Goal: Transaction & Acquisition: Purchase product/service

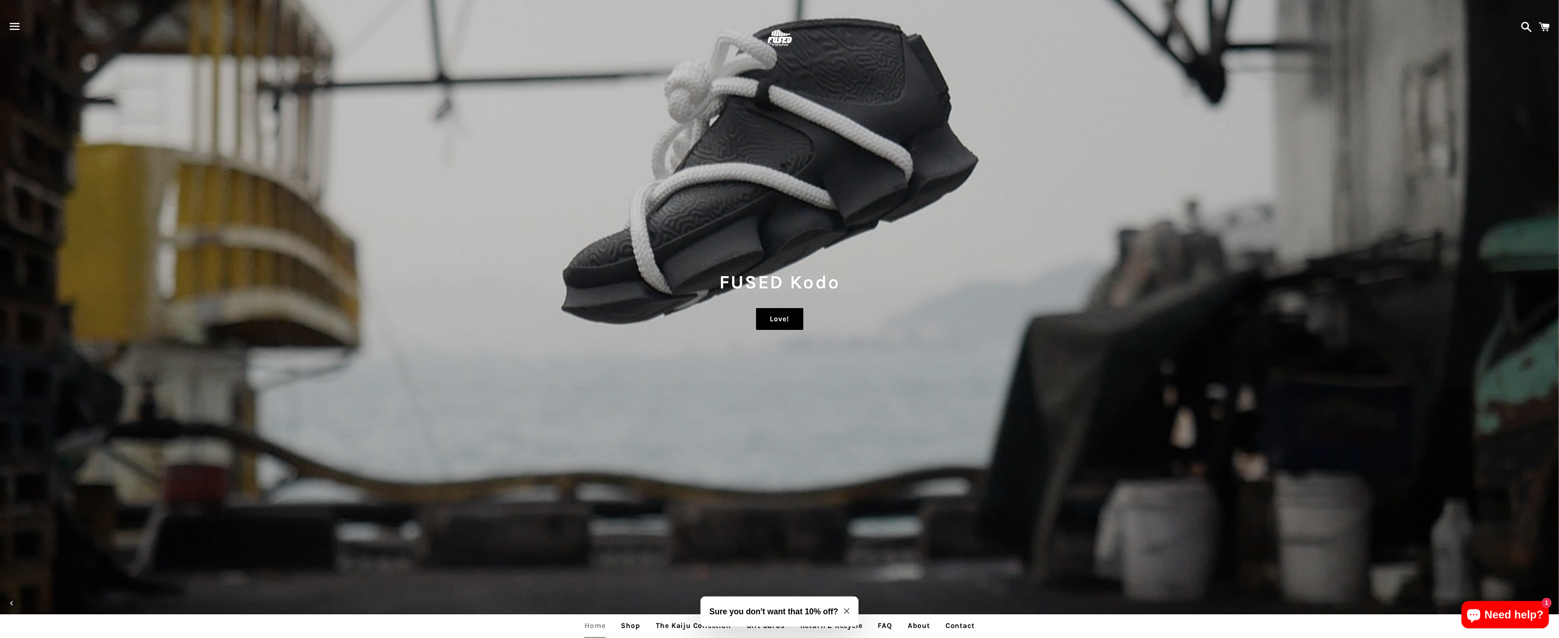
click at [796, 313] on link "Love!" at bounding box center [779, 319] width 47 height 22
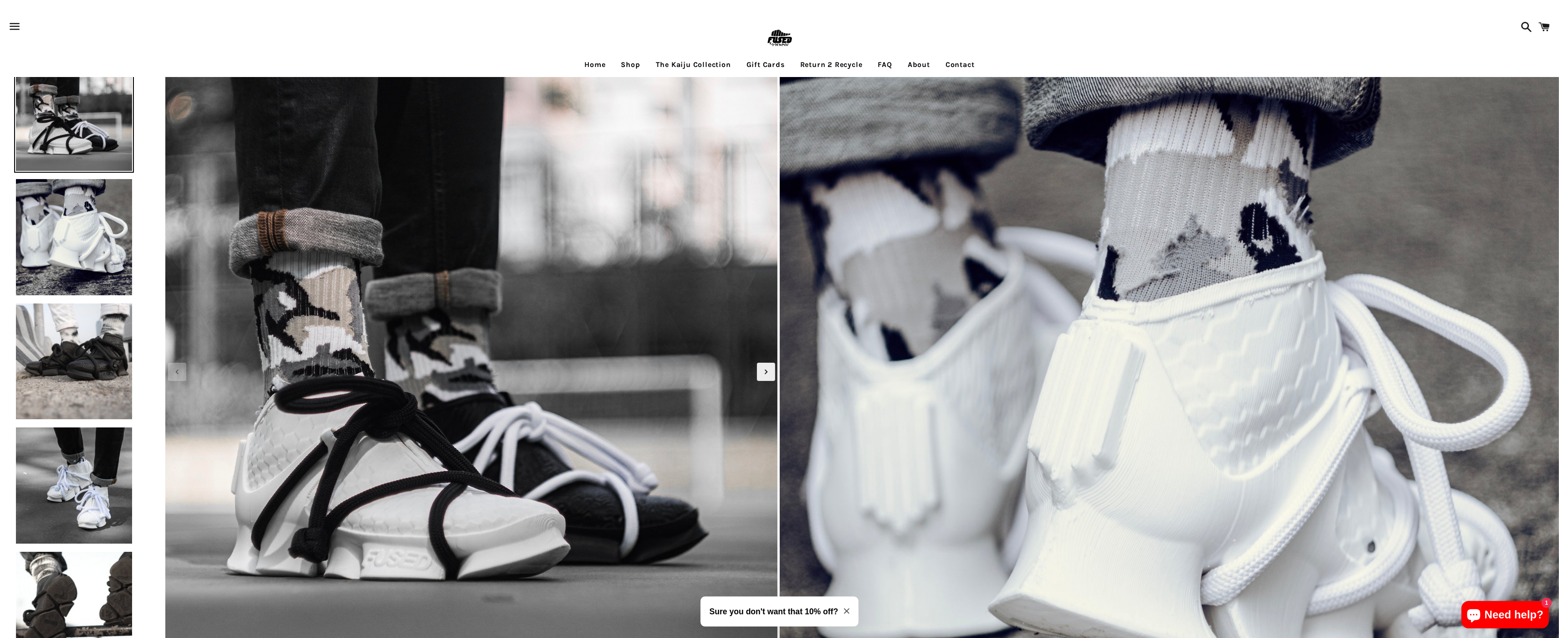
click at [796, 313] on img at bounding box center [1170, 443] width 780 height 780
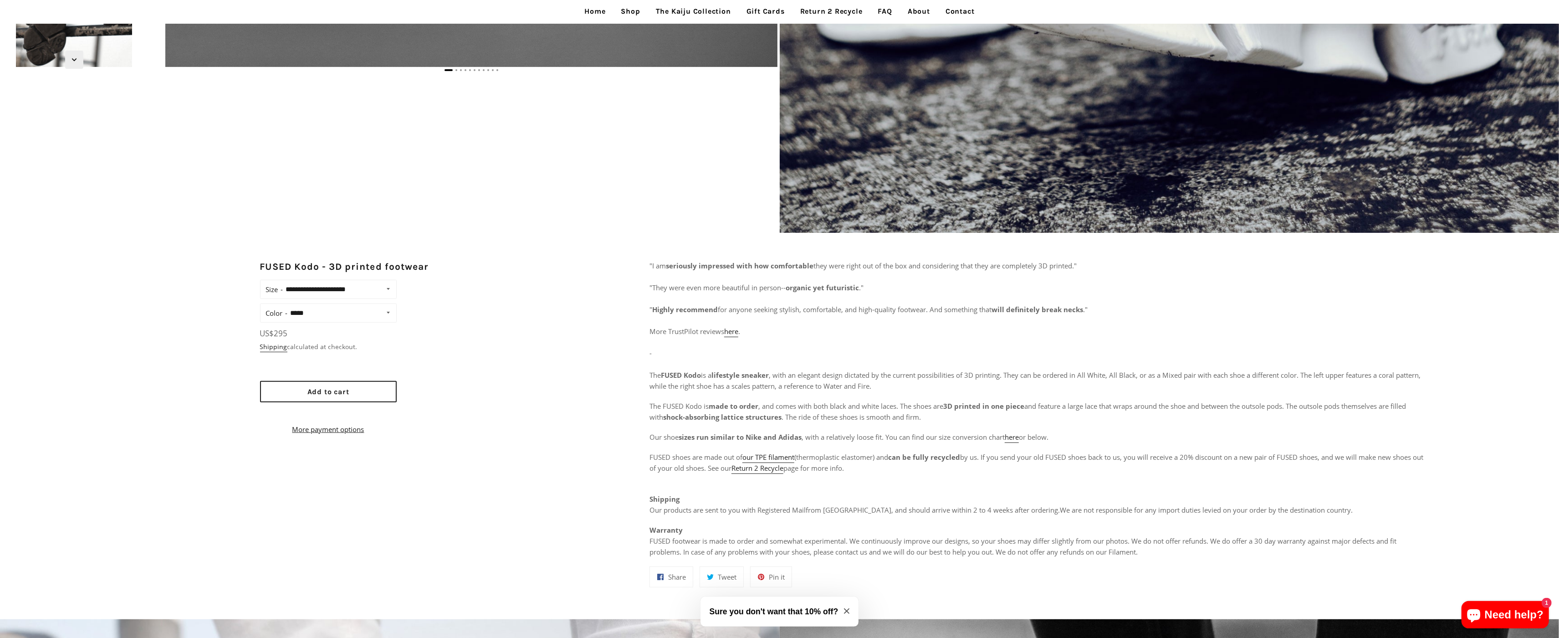
scroll to position [613, 0]
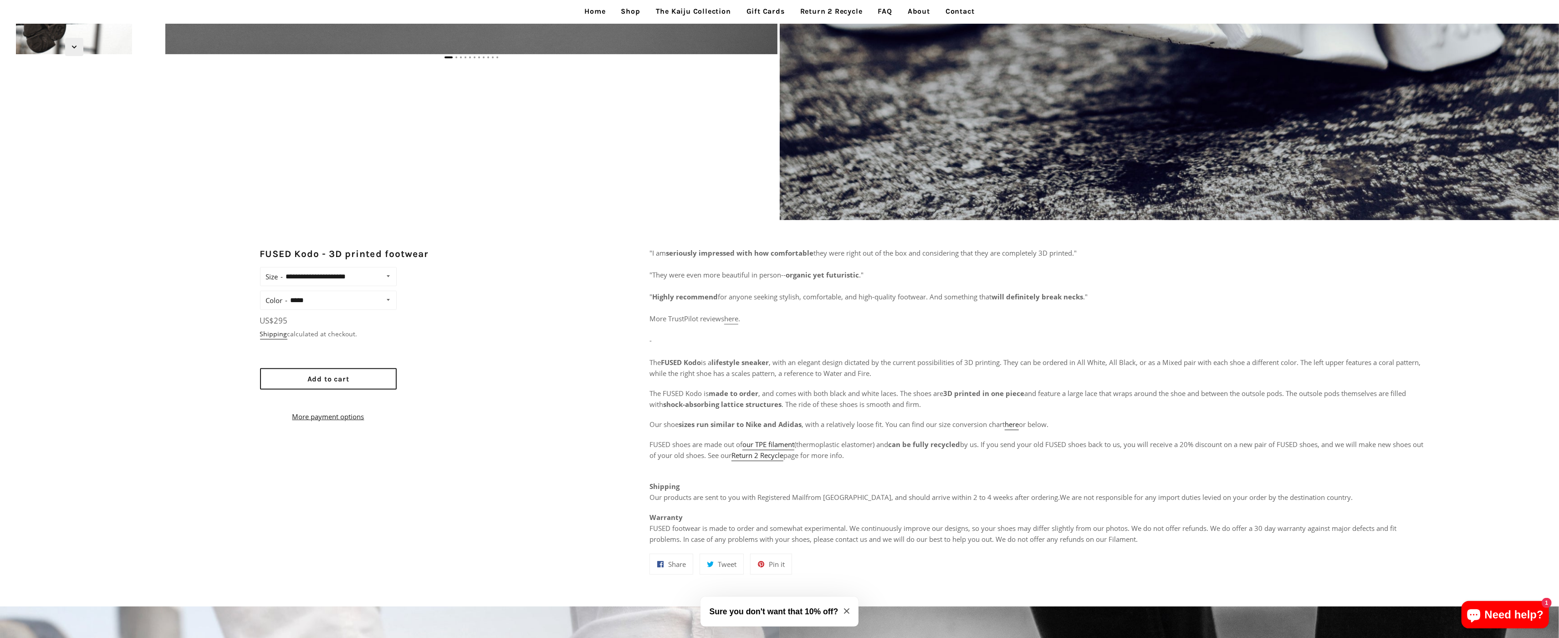
click at [736, 314] on link "here" at bounding box center [731, 319] width 14 height 10
